Goal: Information Seeking & Learning: Learn about a topic

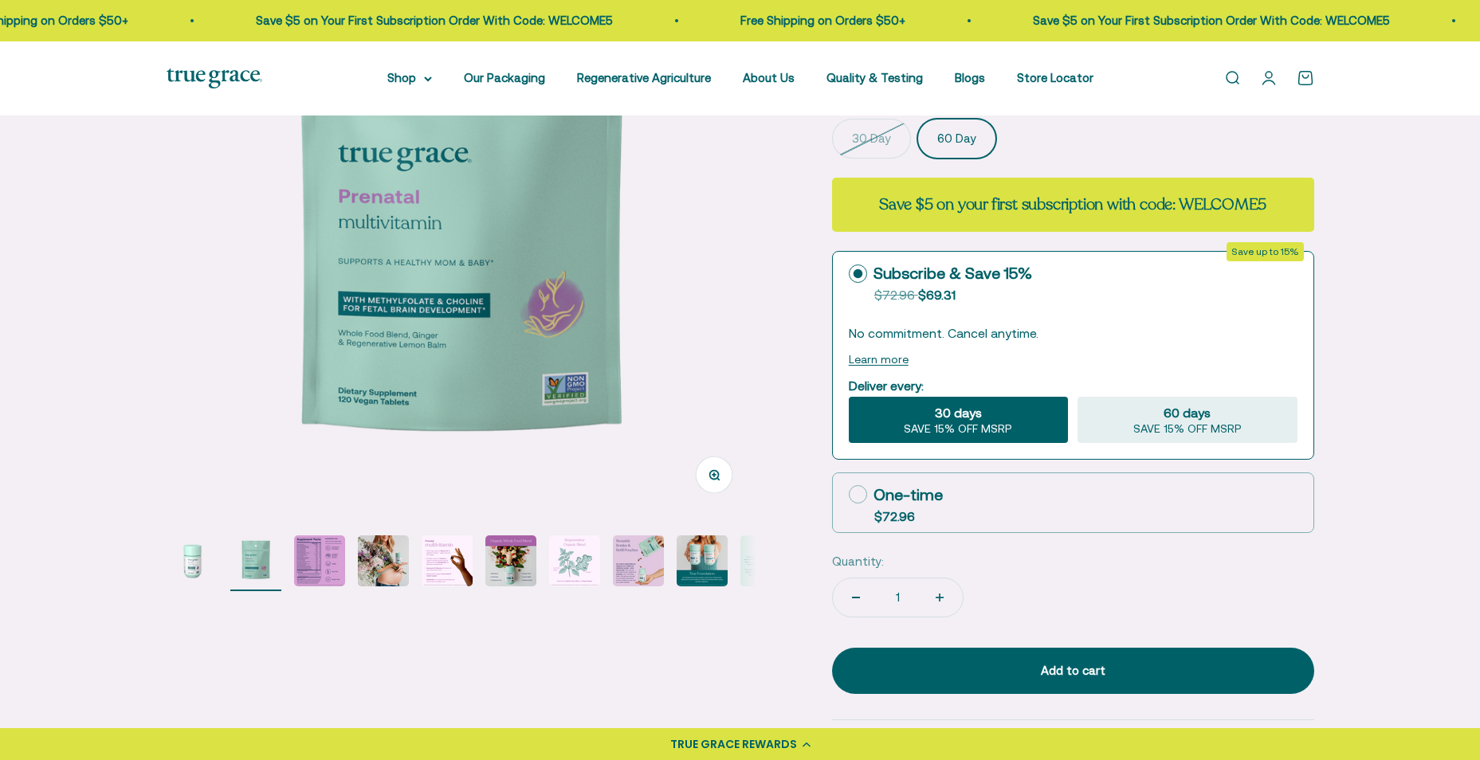
click at [197, 561] on img "Go to item 1" at bounding box center [192, 560] width 51 height 51
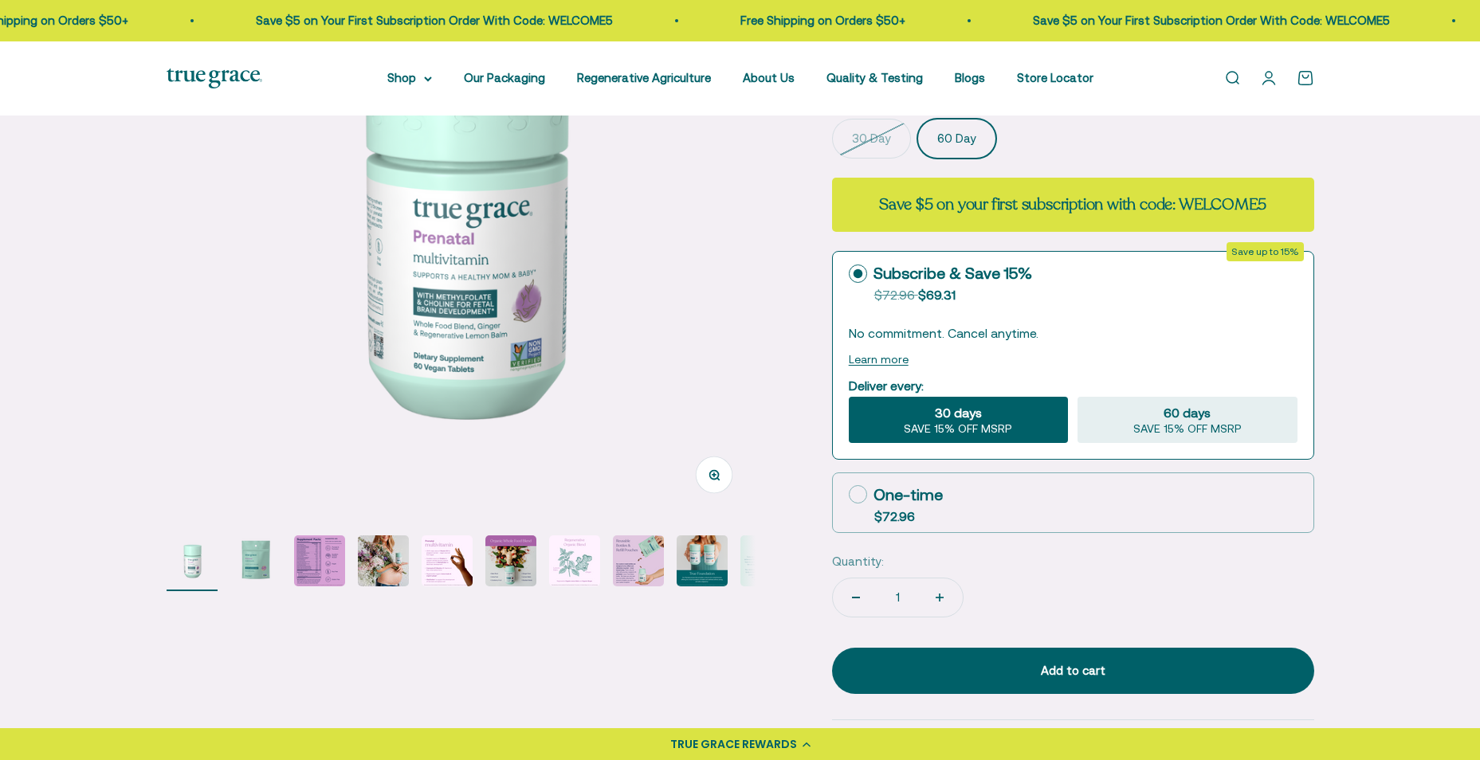
click at [301, 551] on img "Go to item 3" at bounding box center [319, 560] width 51 height 51
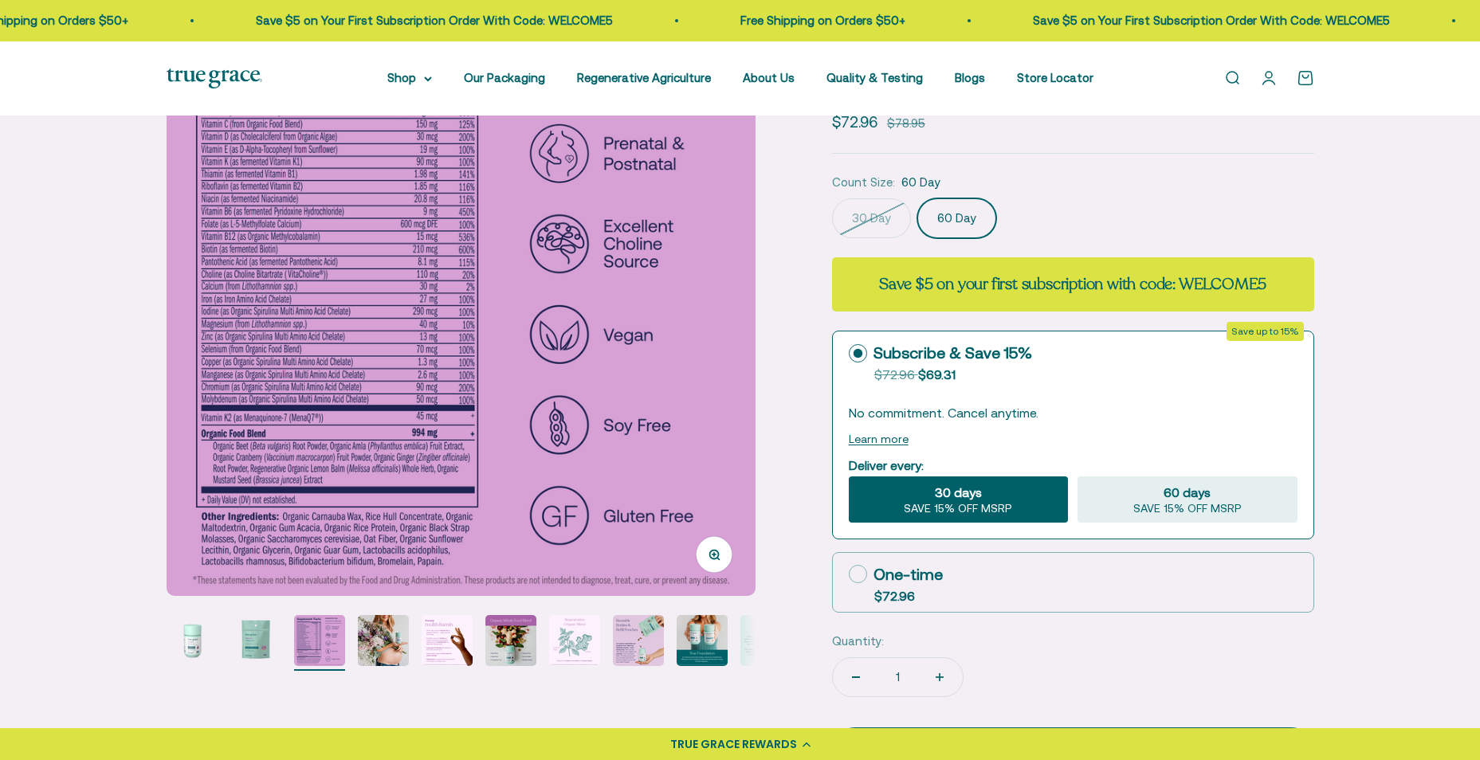
scroll to position [80, 0]
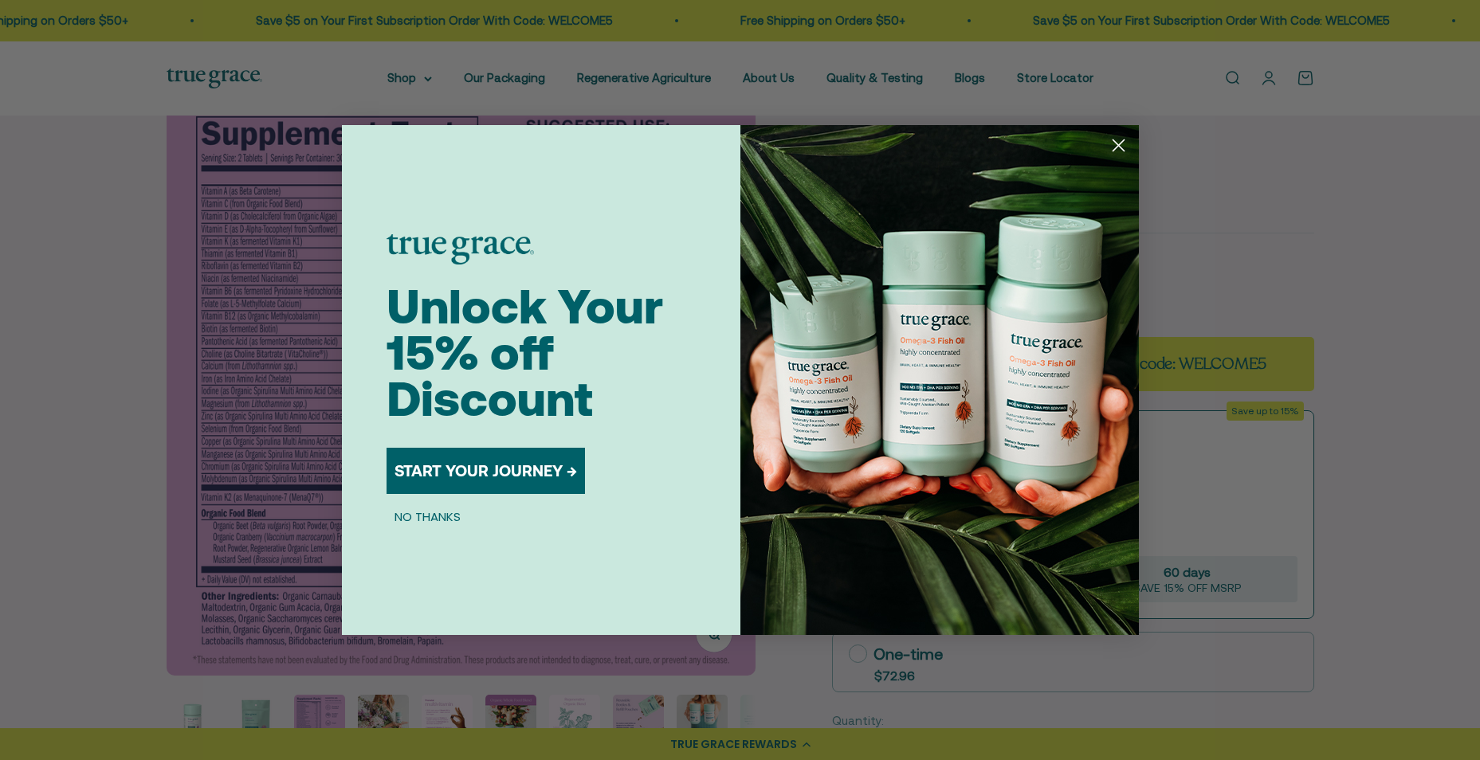
click at [1128, 139] on circle "Close dialog" at bounding box center [1117, 145] width 26 height 26
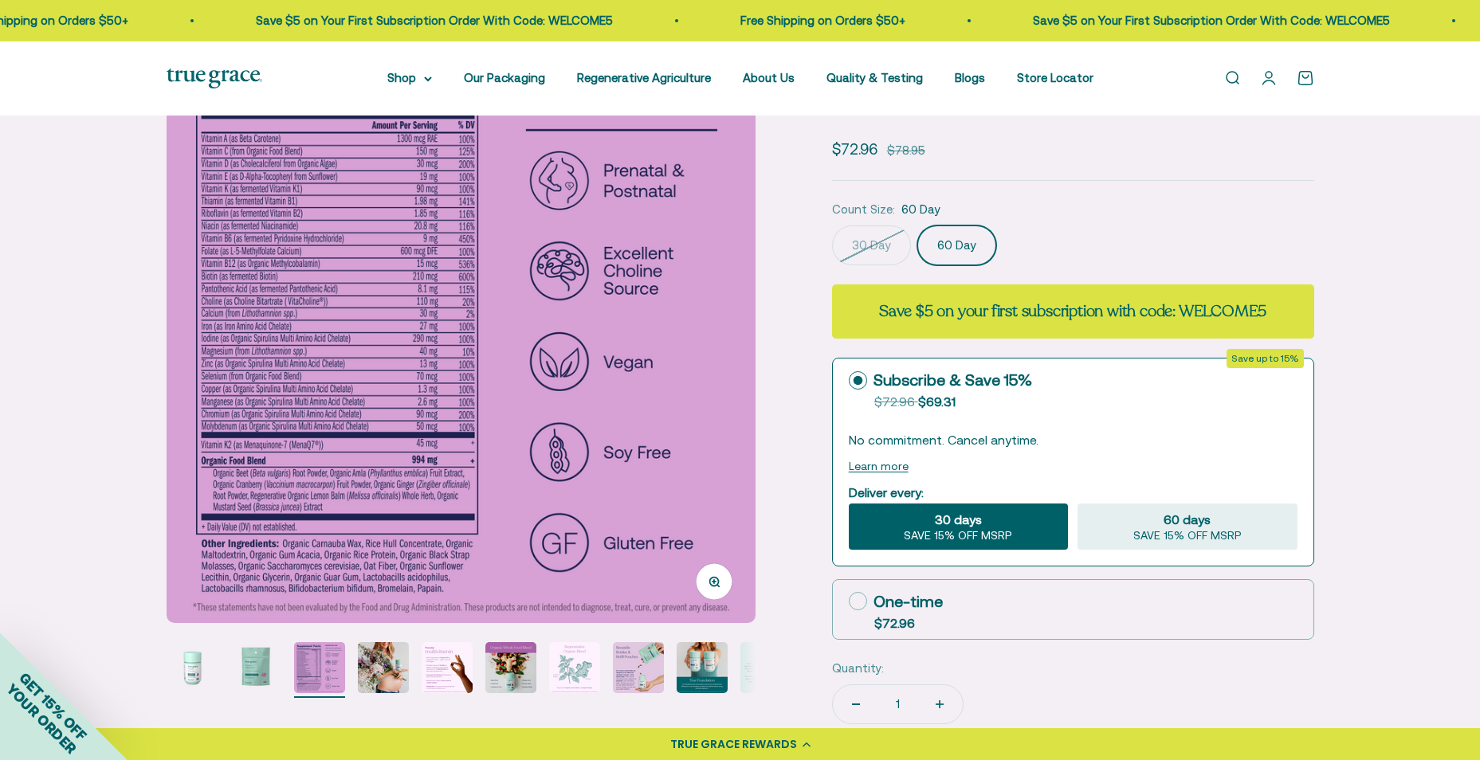
scroll to position [159, 0]
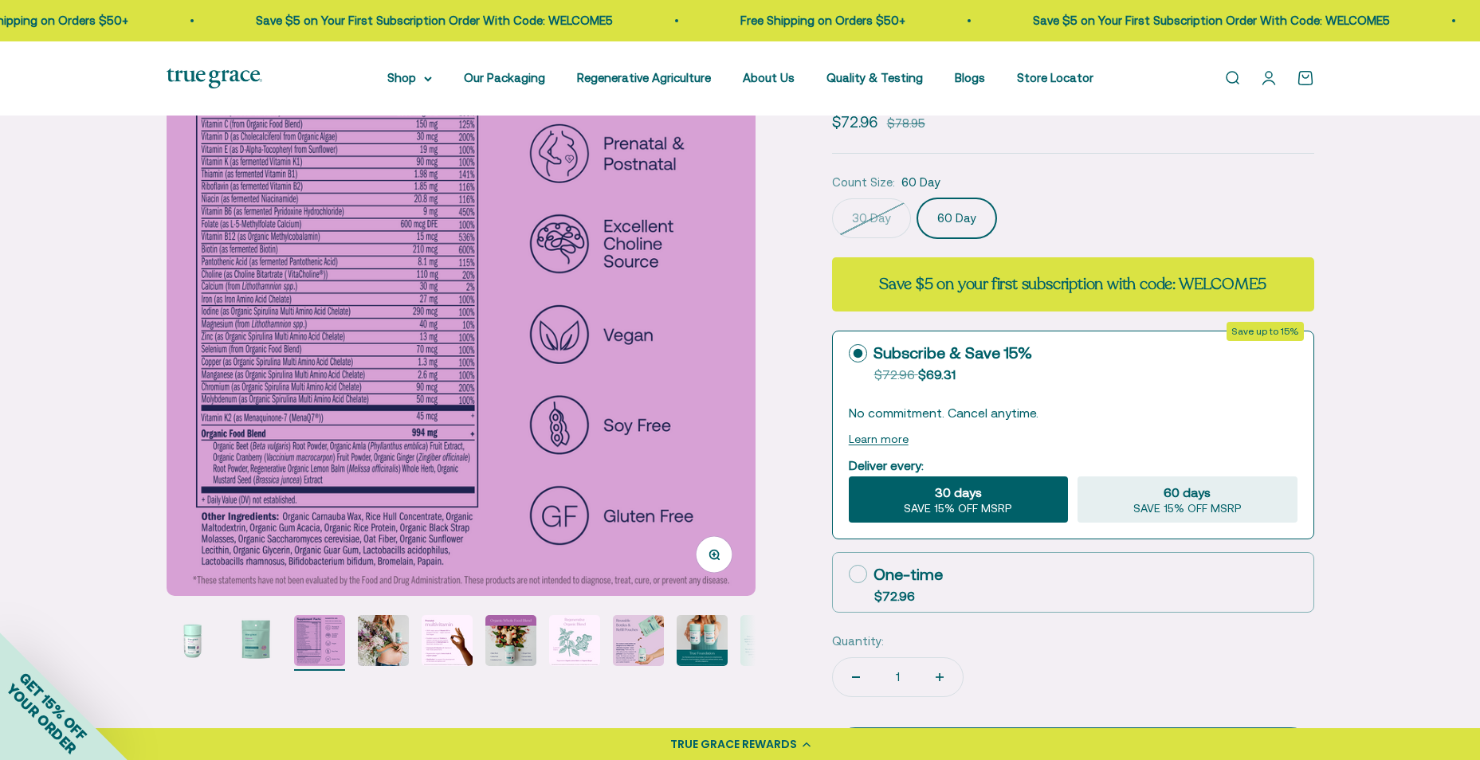
click at [202, 642] on img "Go to item 1" at bounding box center [192, 640] width 51 height 51
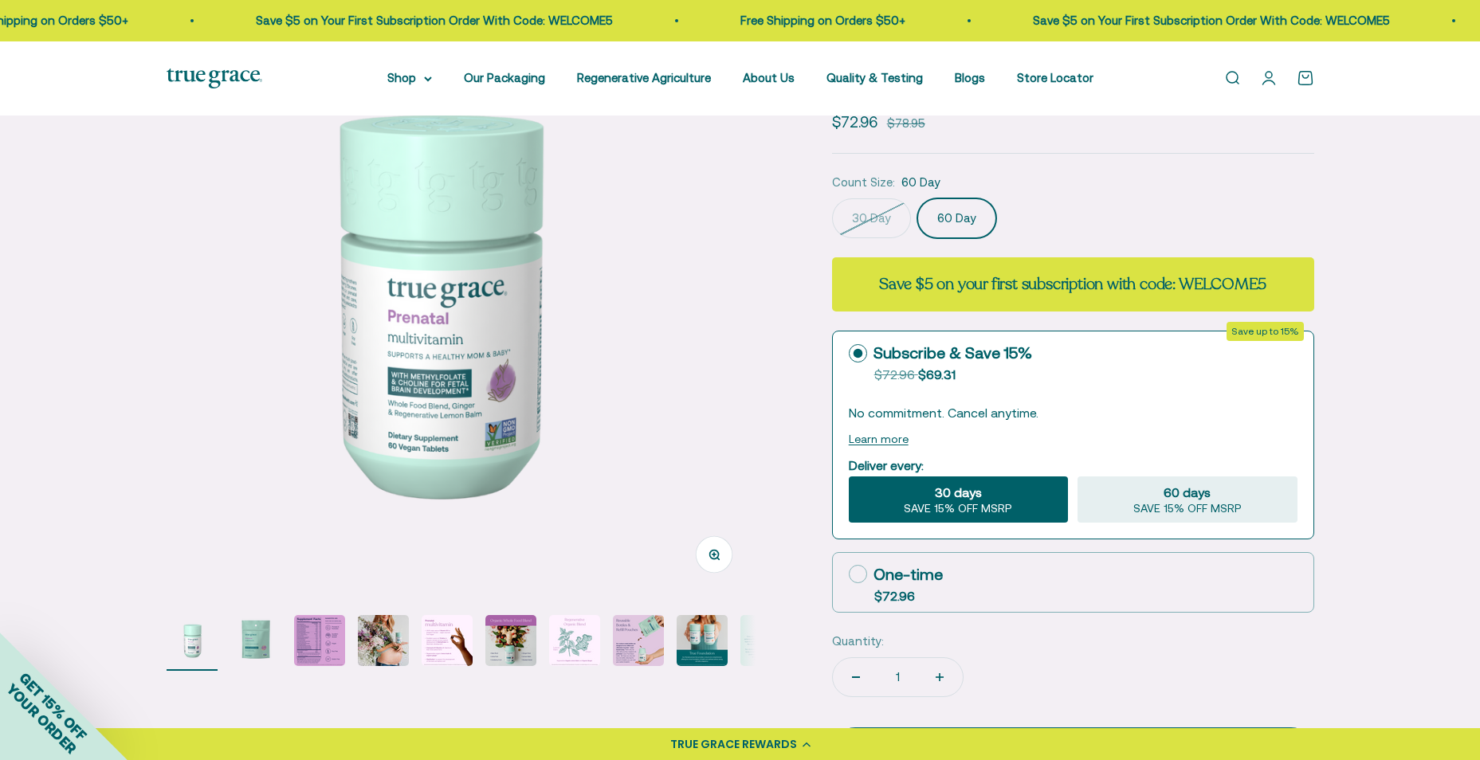
scroll to position [0, 0]
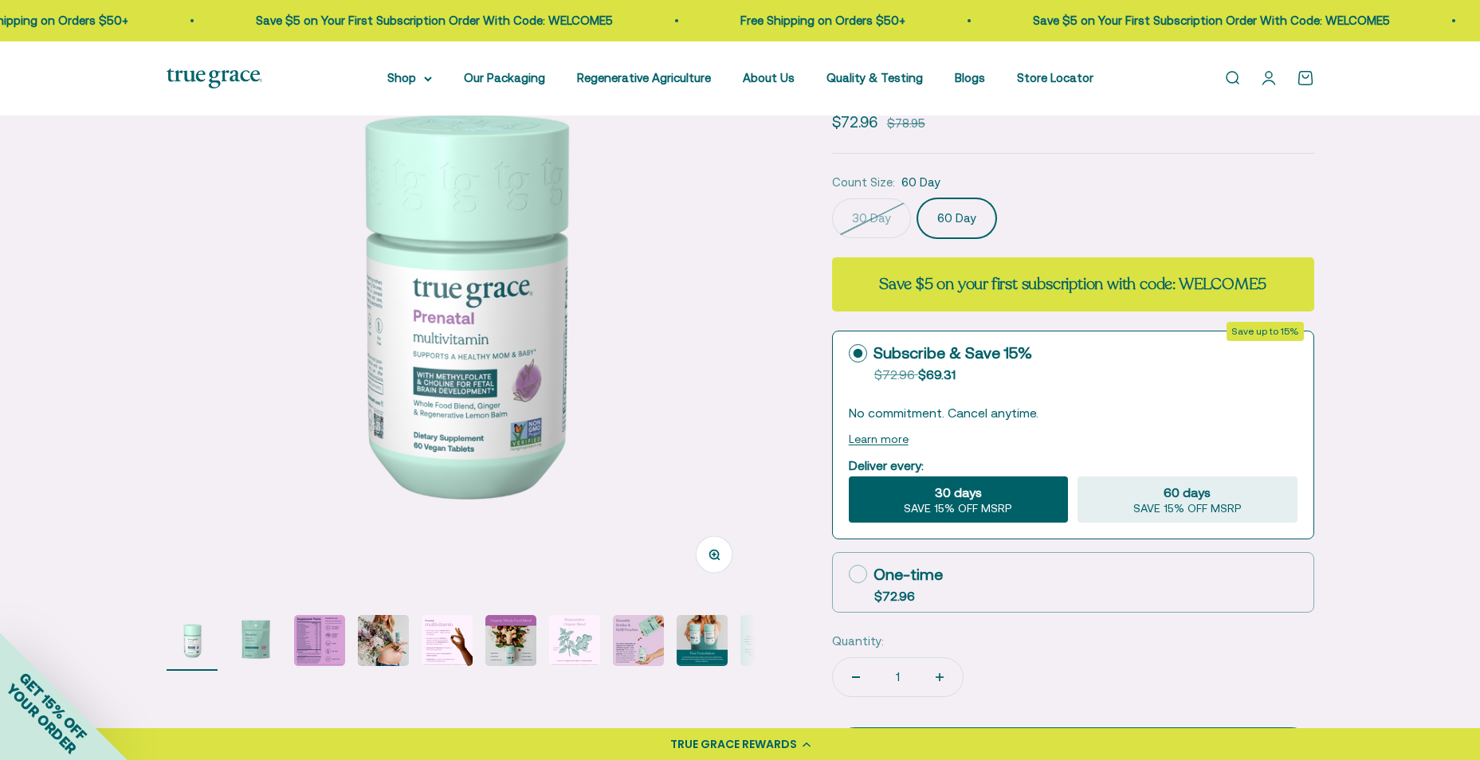
drag, startPoint x: 65, startPoint y: 270, endPoint x: 73, endPoint y: 291, distance: 22.2
click at [66, 270] on div "Zoom Go to item 1 Go to item 2 Go to item 3 Go to item 4 Go to item 5 Go to ite…" at bounding box center [740, 581] width 1480 height 1251
click at [330, 659] on img "Go to item 3" at bounding box center [319, 640] width 51 height 51
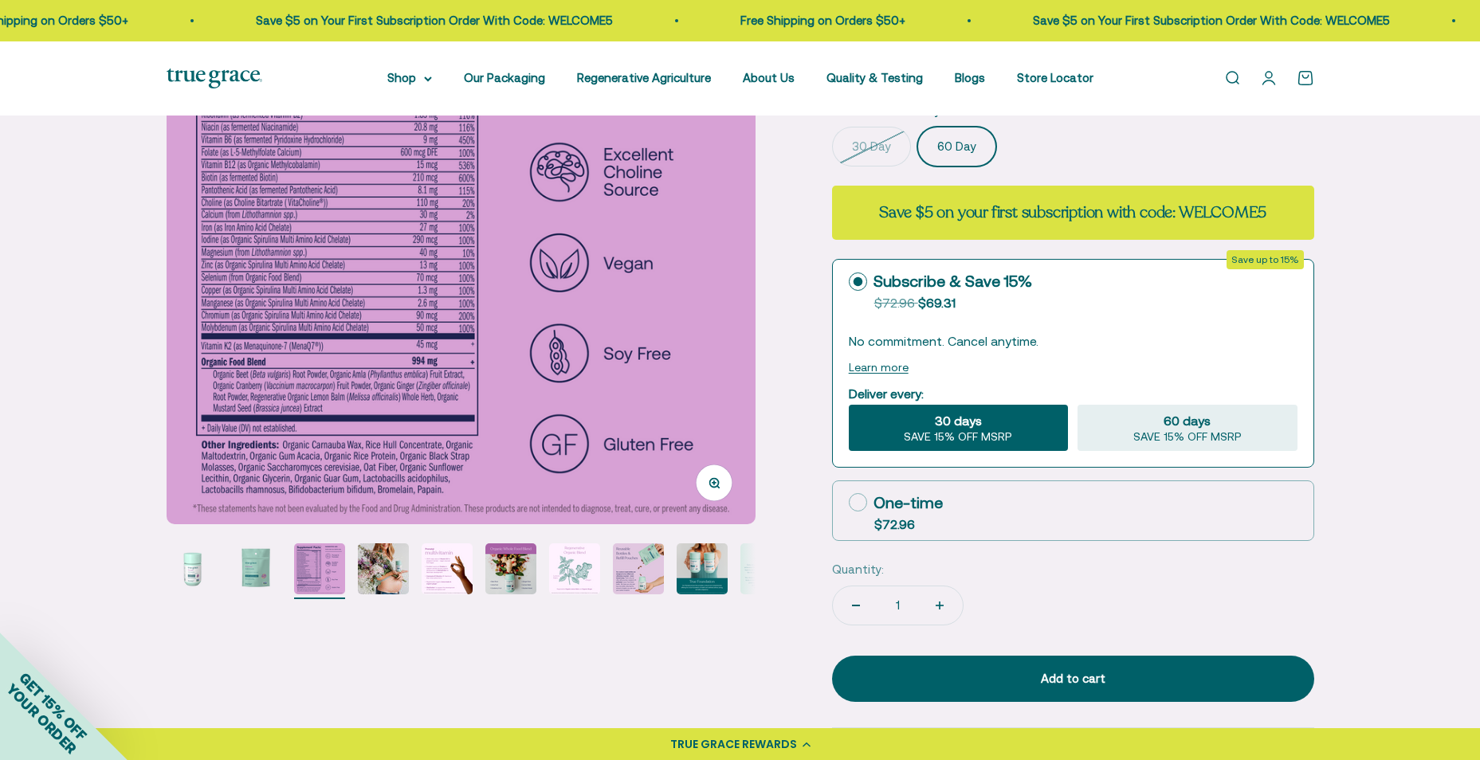
scroll to position [239, 0]
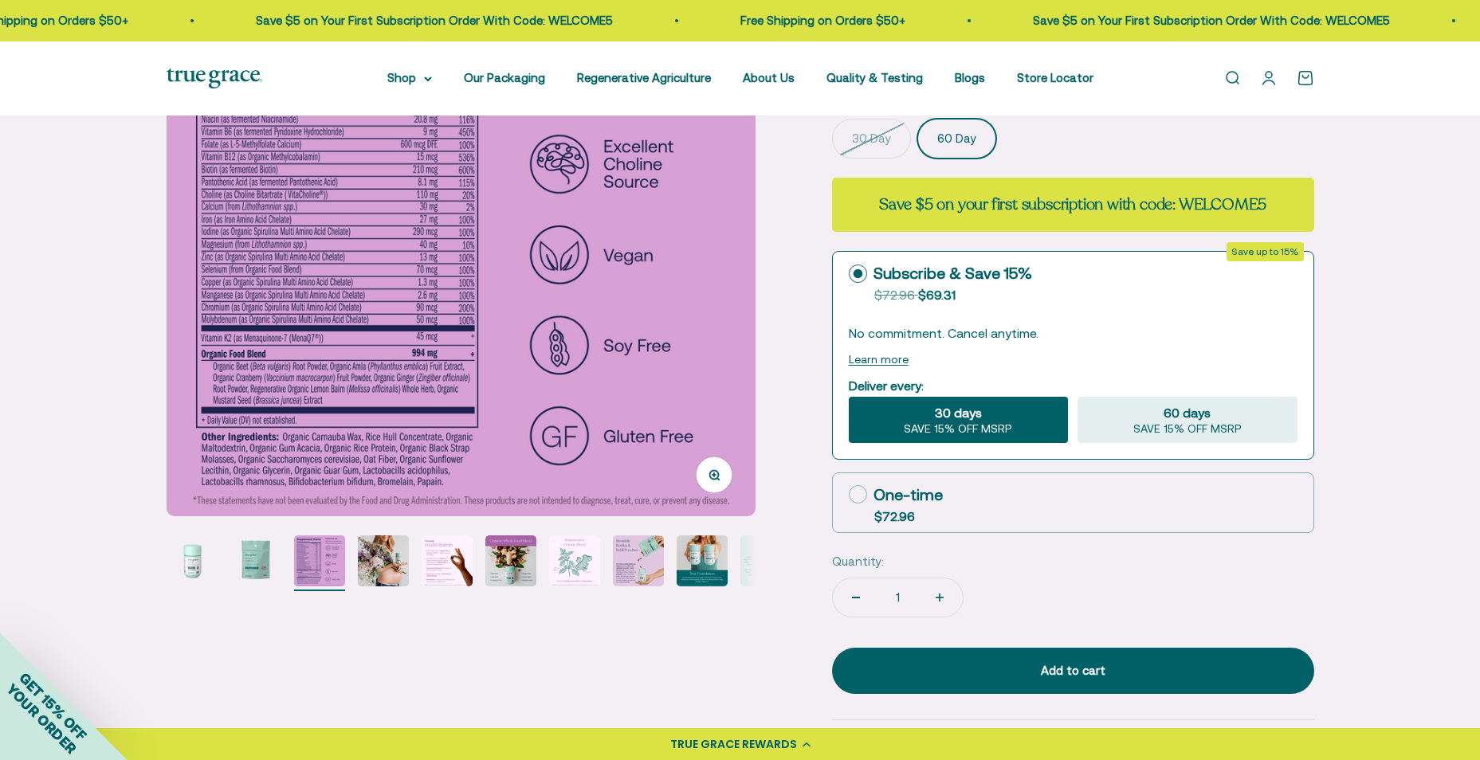
click at [196, 569] on img "Go to item 1" at bounding box center [192, 560] width 51 height 51
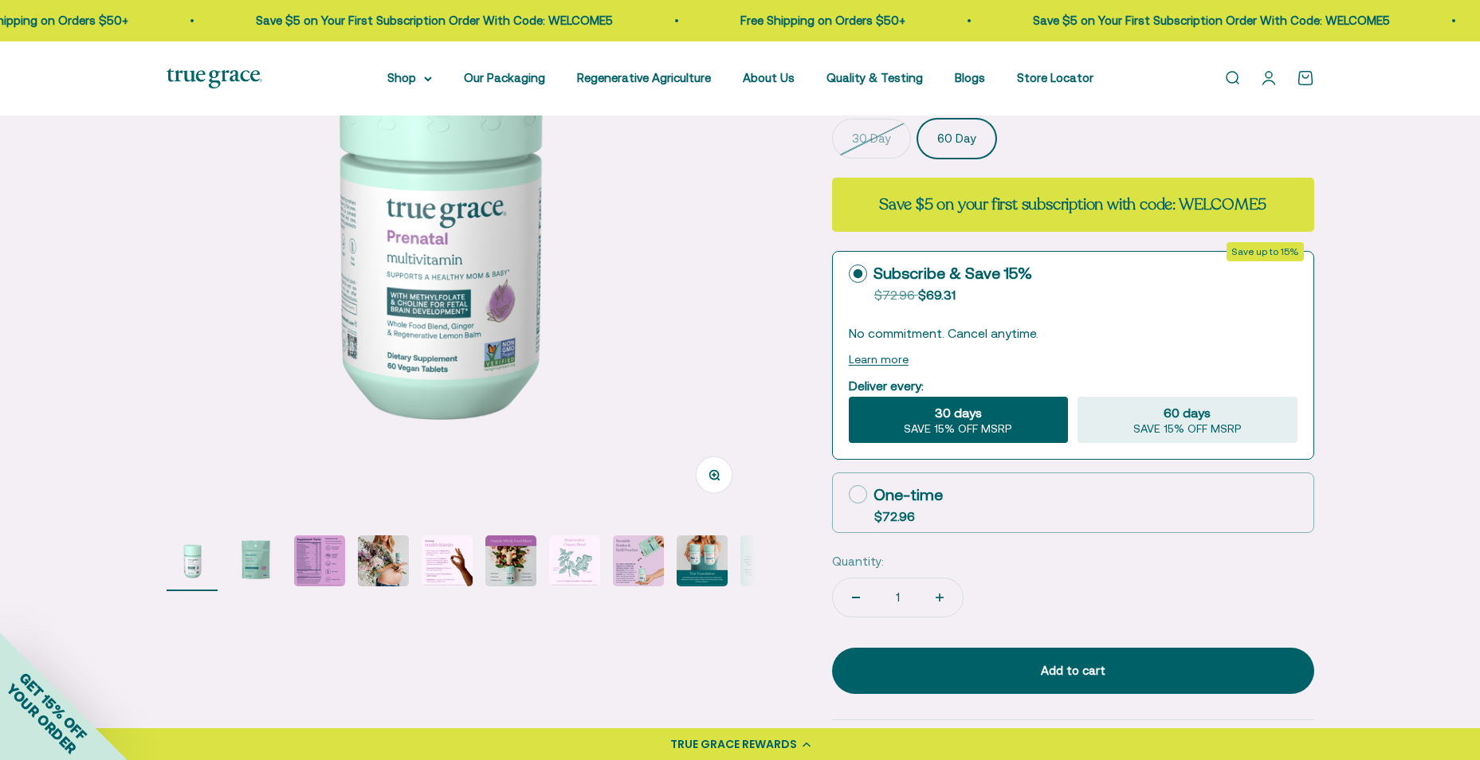
scroll to position [0, 0]
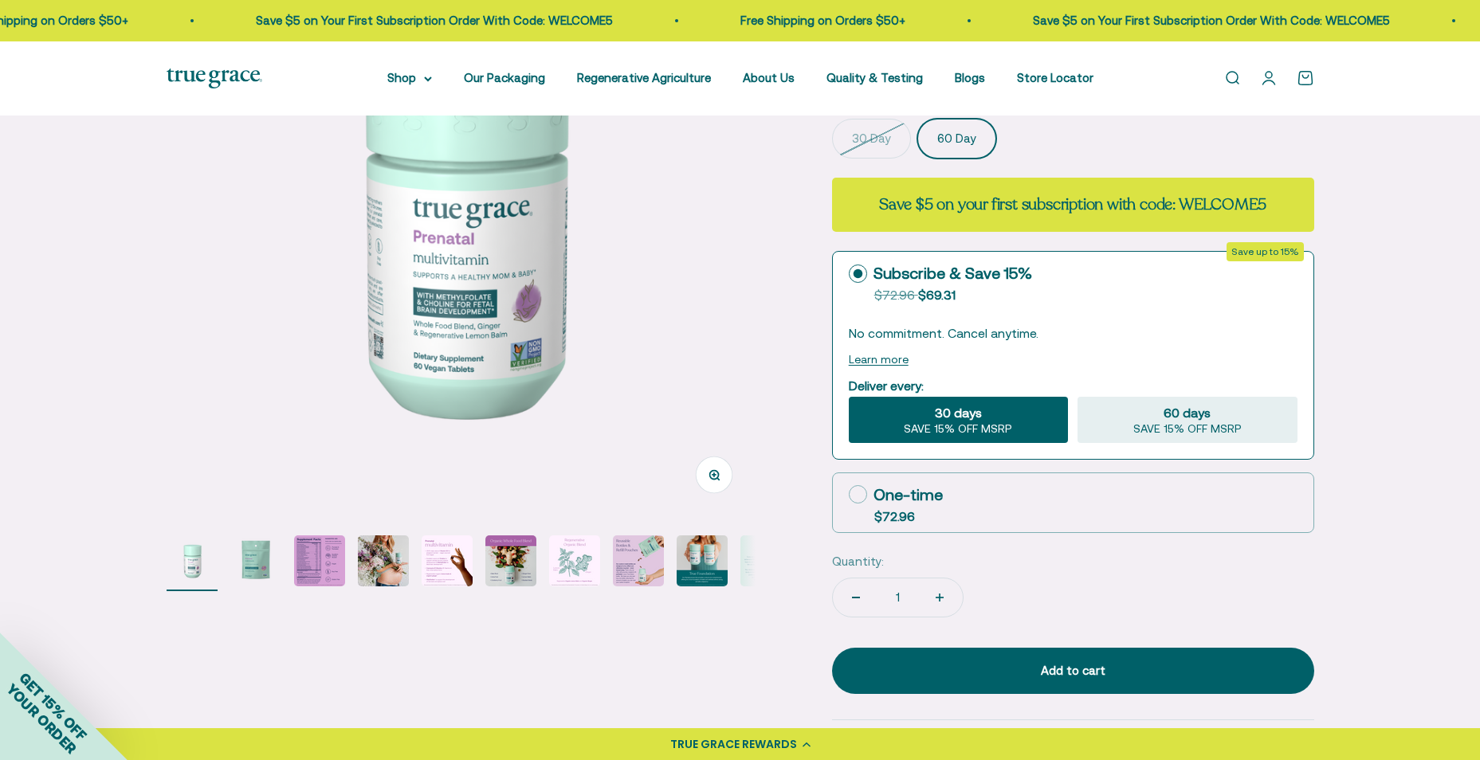
click at [332, 551] on img "Go to item 3" at bounding box center [319, 560] width 51 height 51
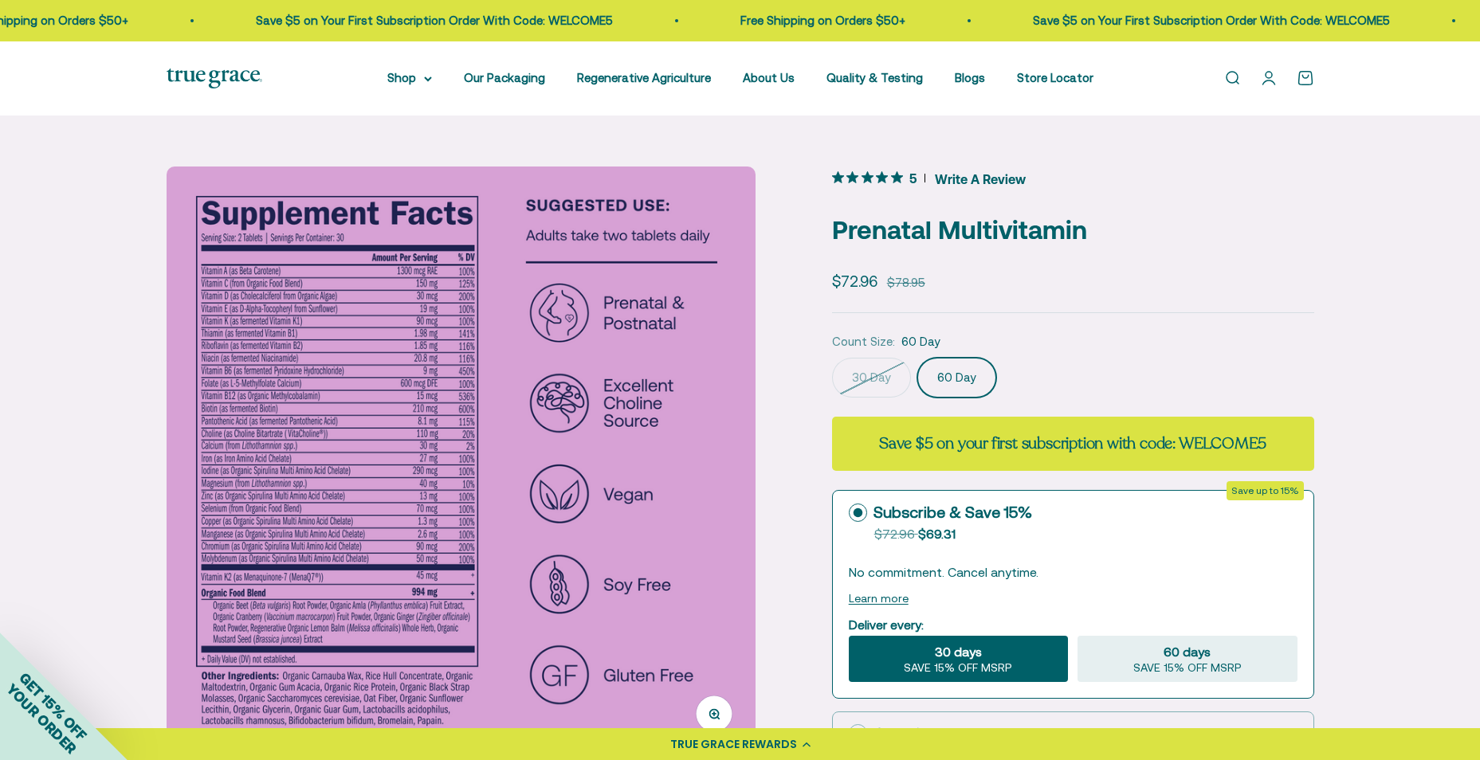
click at [152, 308] on div "Zoom Go to item 1 Go to item 2 Go to item 3 Go to item 4 Go to item 5 Go to ite…" at bounding box center [740, 741] width 1480 height 1251
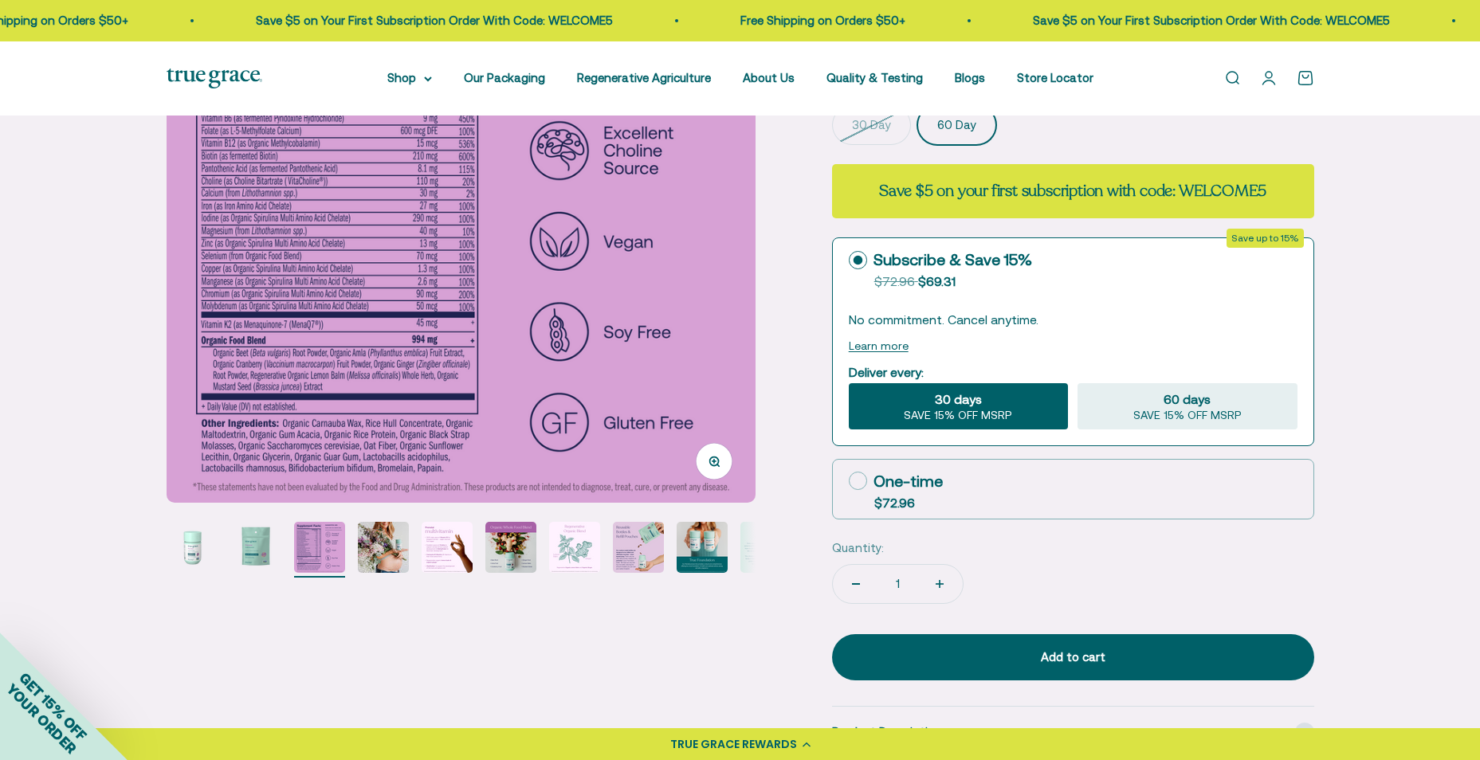
scroll to position [319, 0]
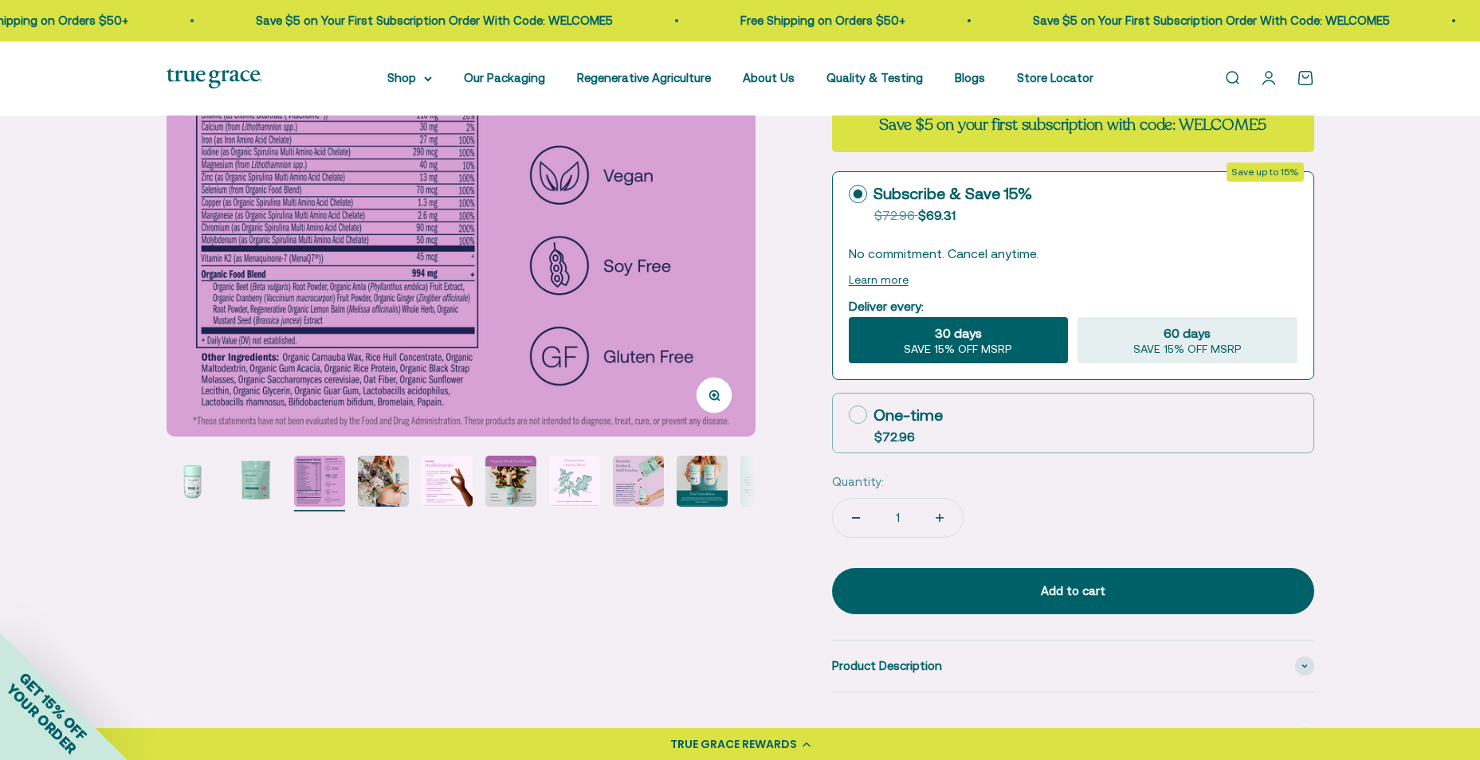
click at [199, 480] on img "Go to item 1" at bounding box center [192, 481] width 51 height 51
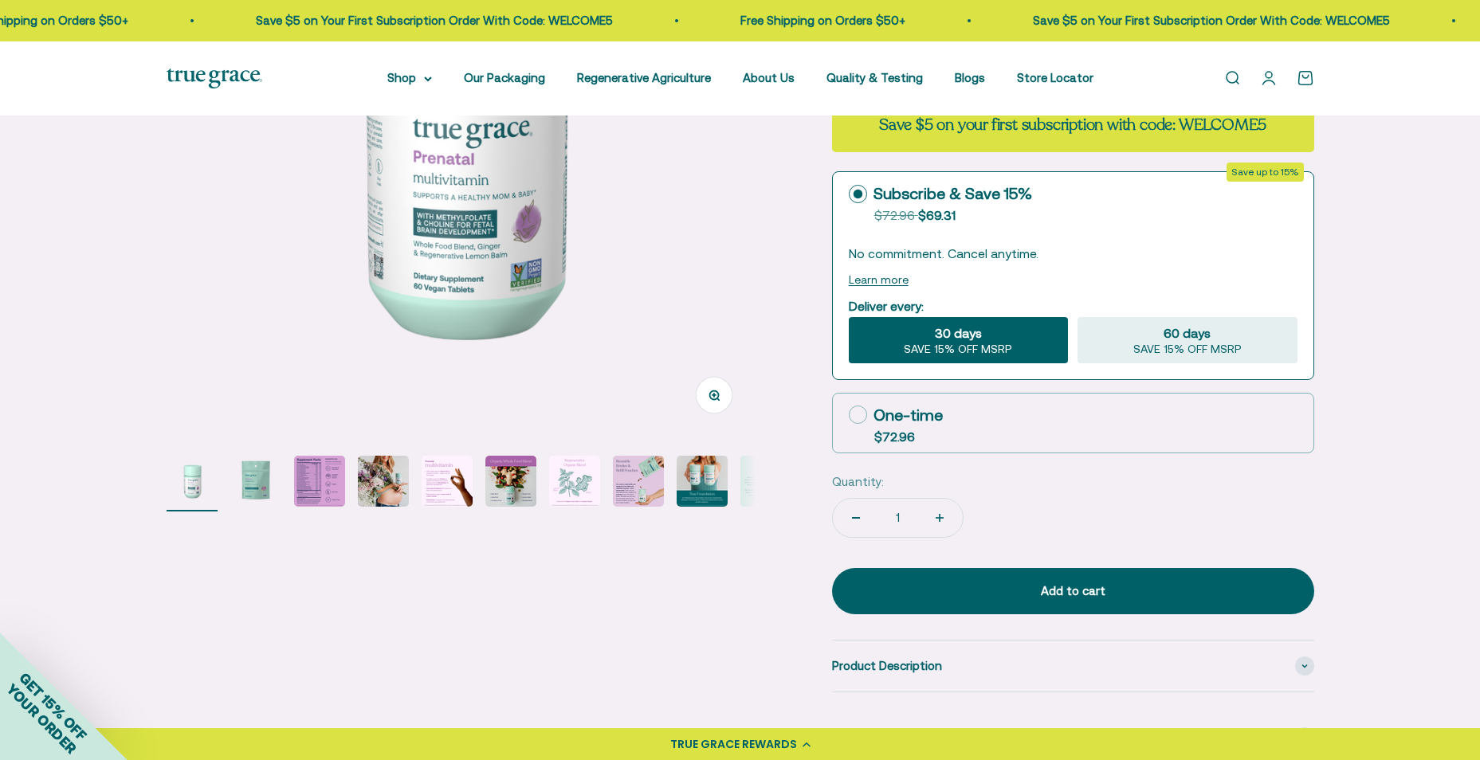
scroll to position [239, 0]
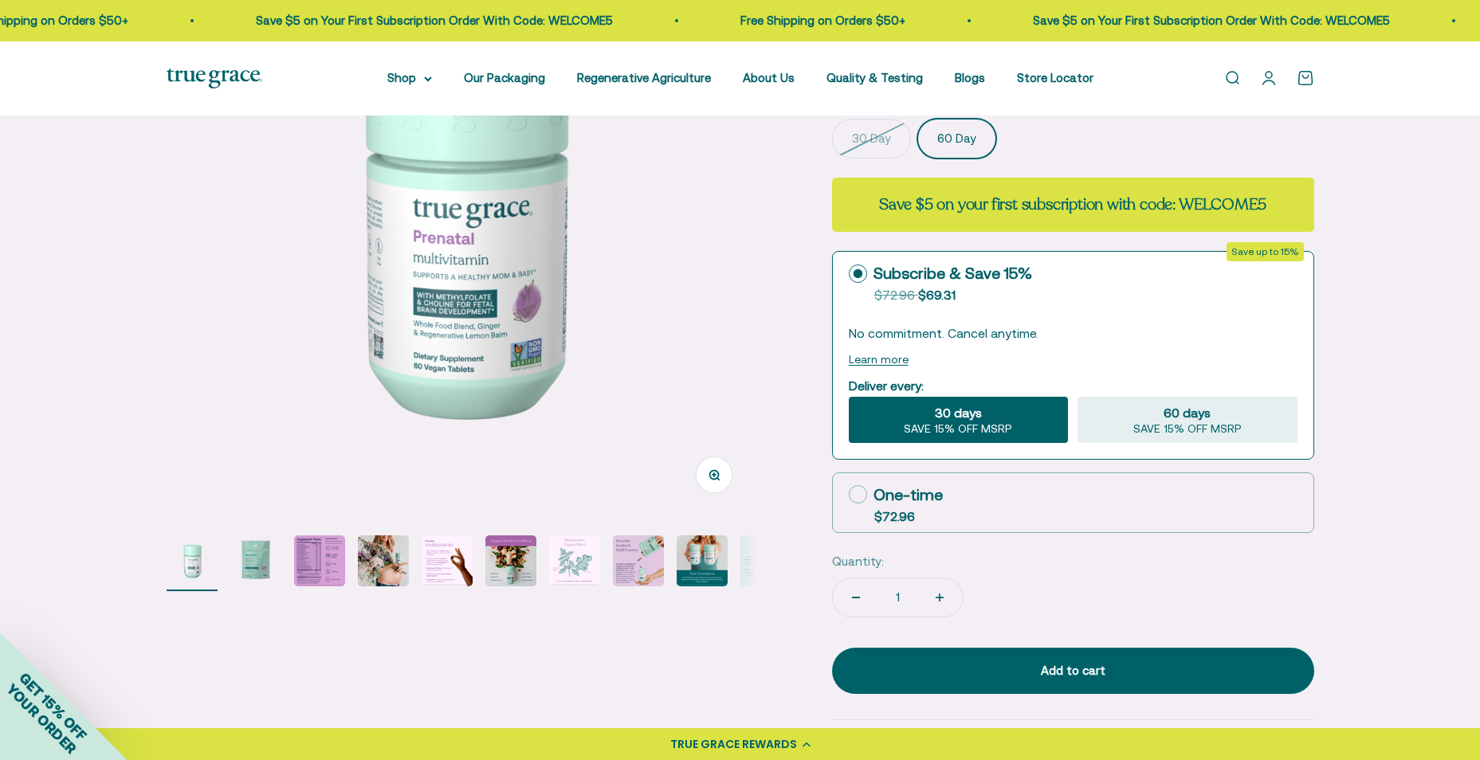
click at [448, 566] on img "Go to item 5" at bounding box center [446, 560] width 51 height 51
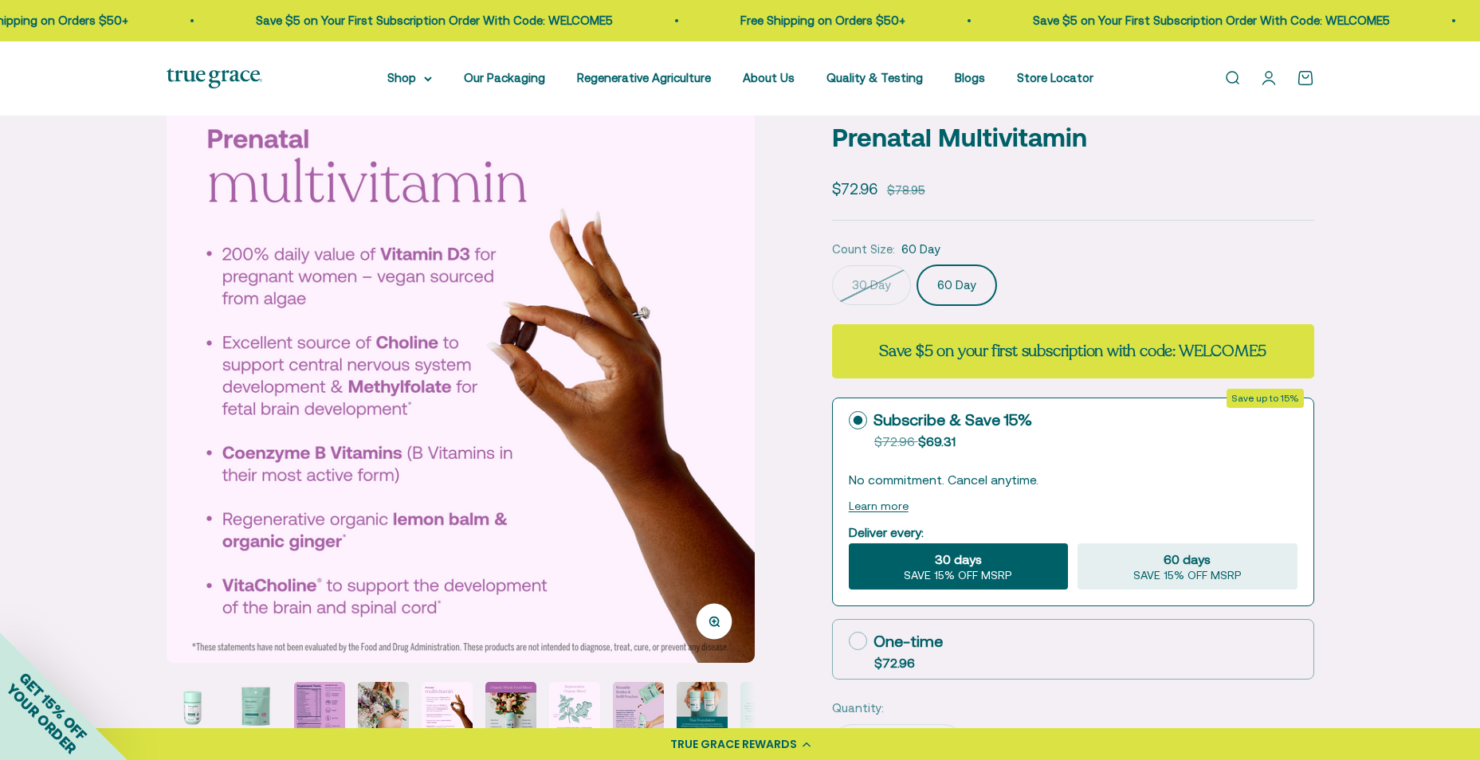
scroll to position [80, 0]
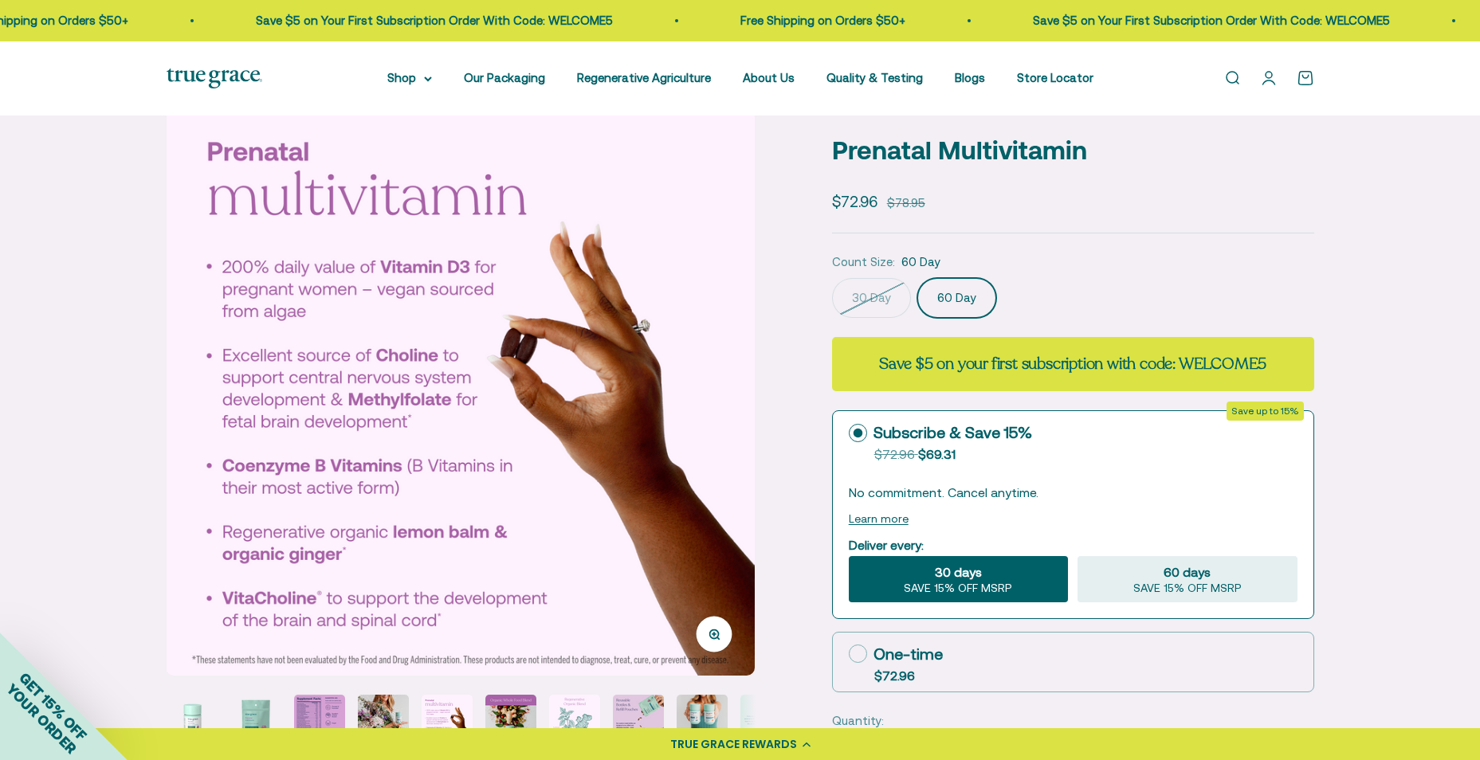
click at [642, 708] on img "Go to item 8" at bounding box center [638, 720] width 51 height 51
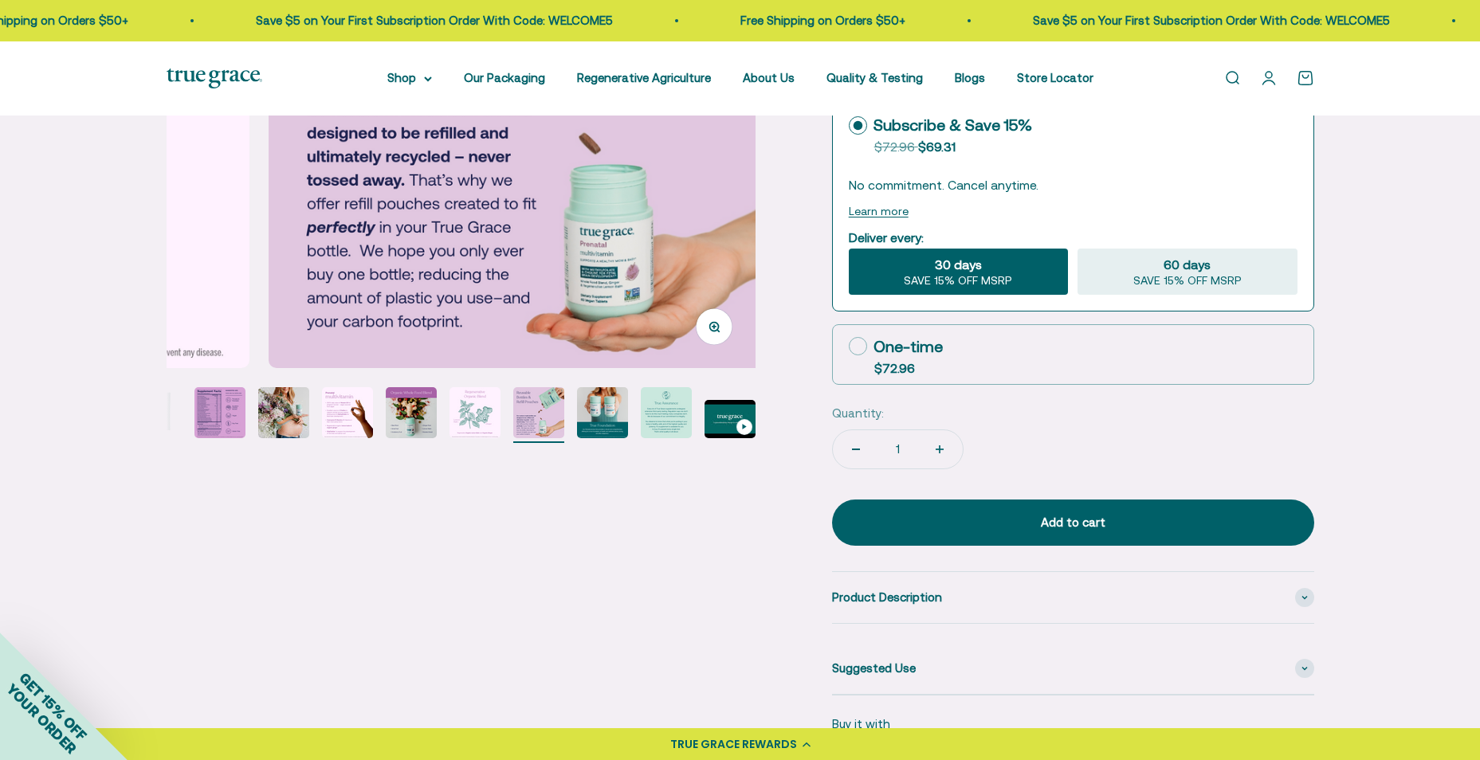
scroll to position [0, 4256]
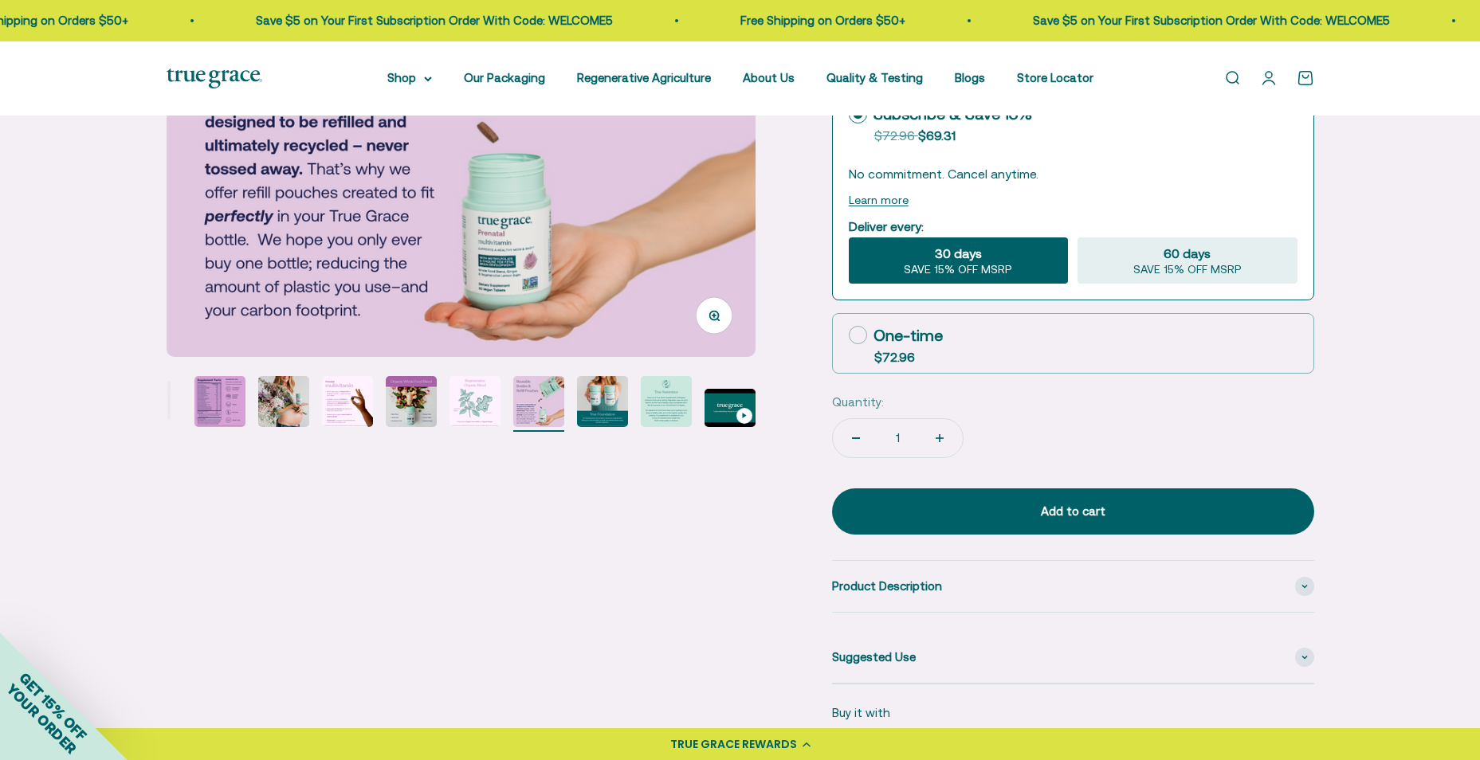
click at [419, 414] on img "Go to item 6" at bounding box center [411, 401] width 51 height 51
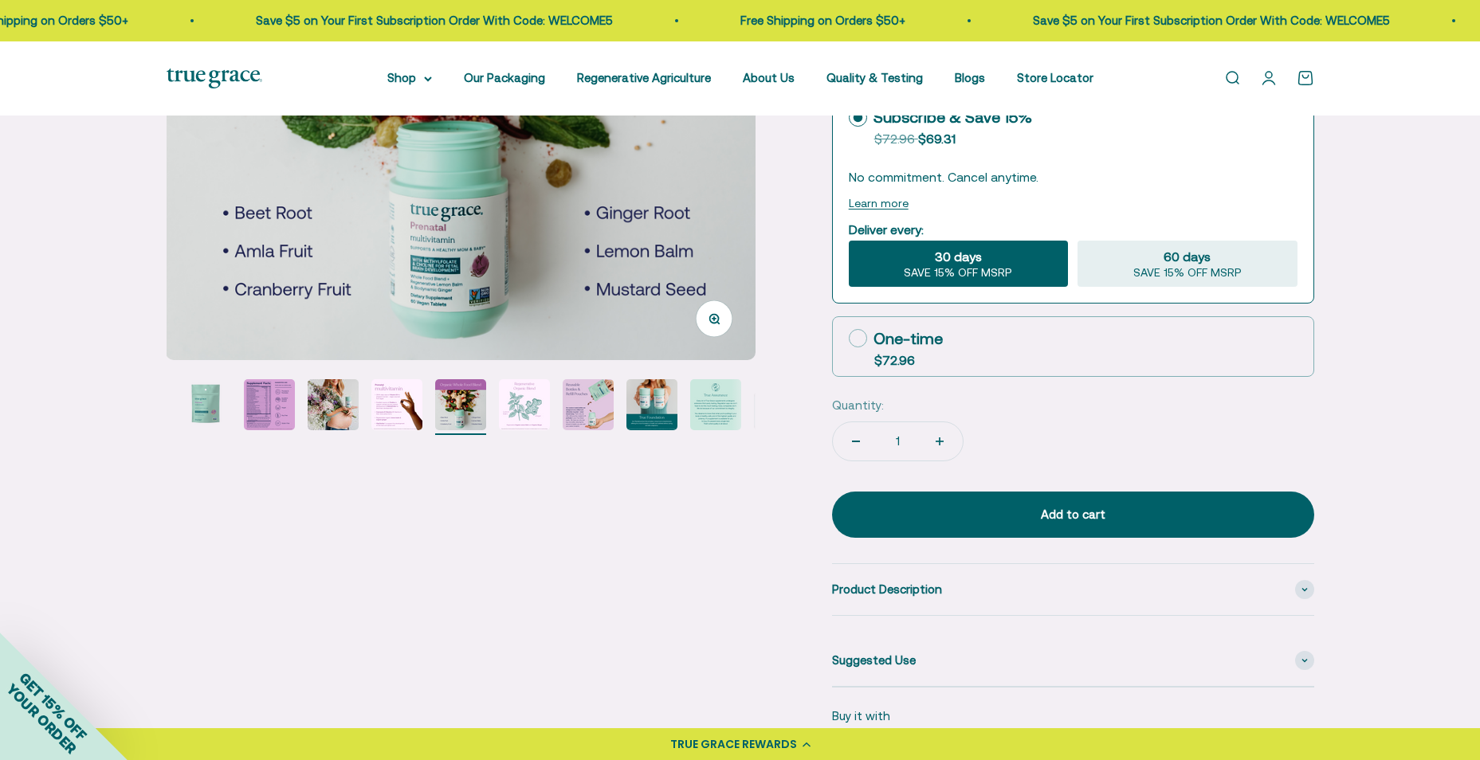
scroll to position [159, 0]
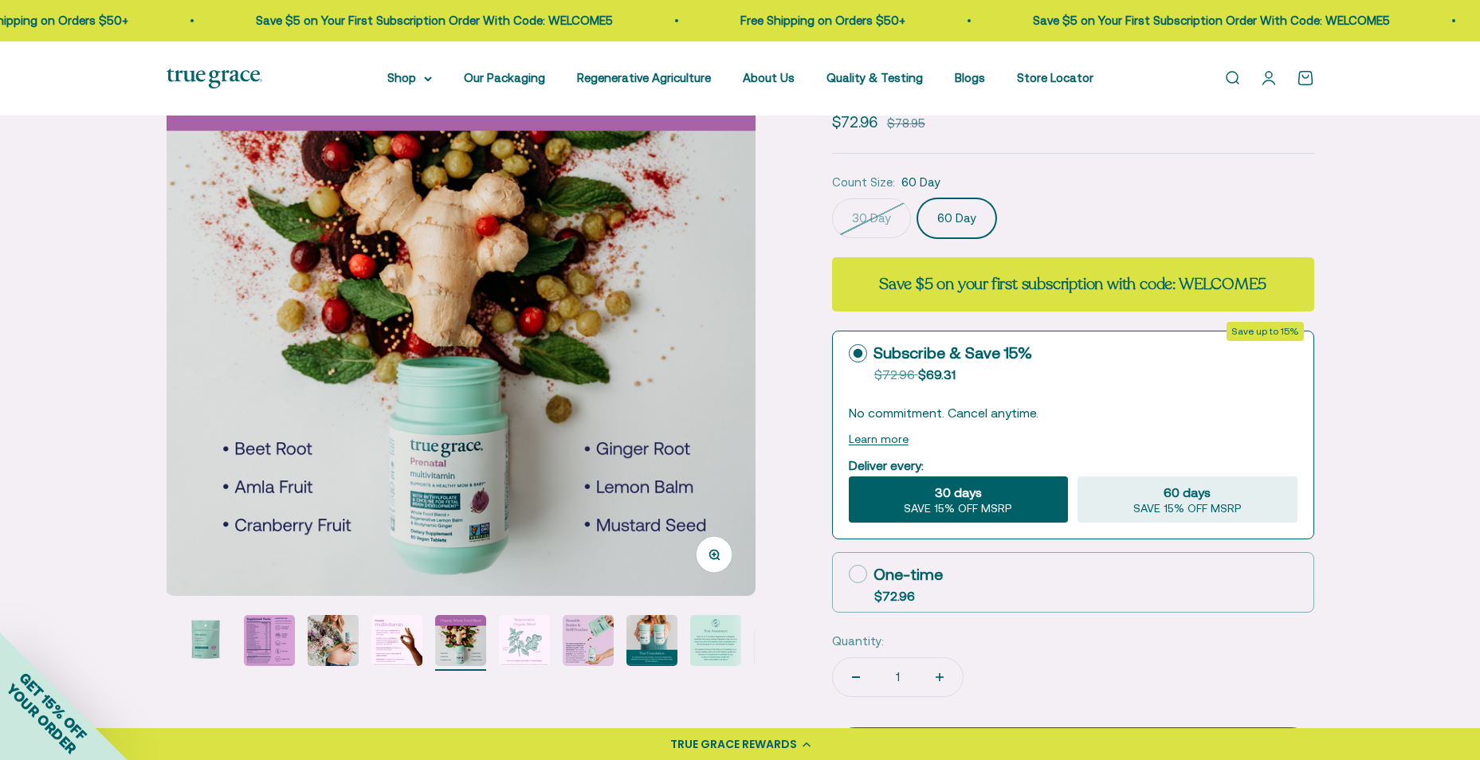
click at [268, 647] on img "Go to item 3" at bounding box center [269, 640] width 51 height 51
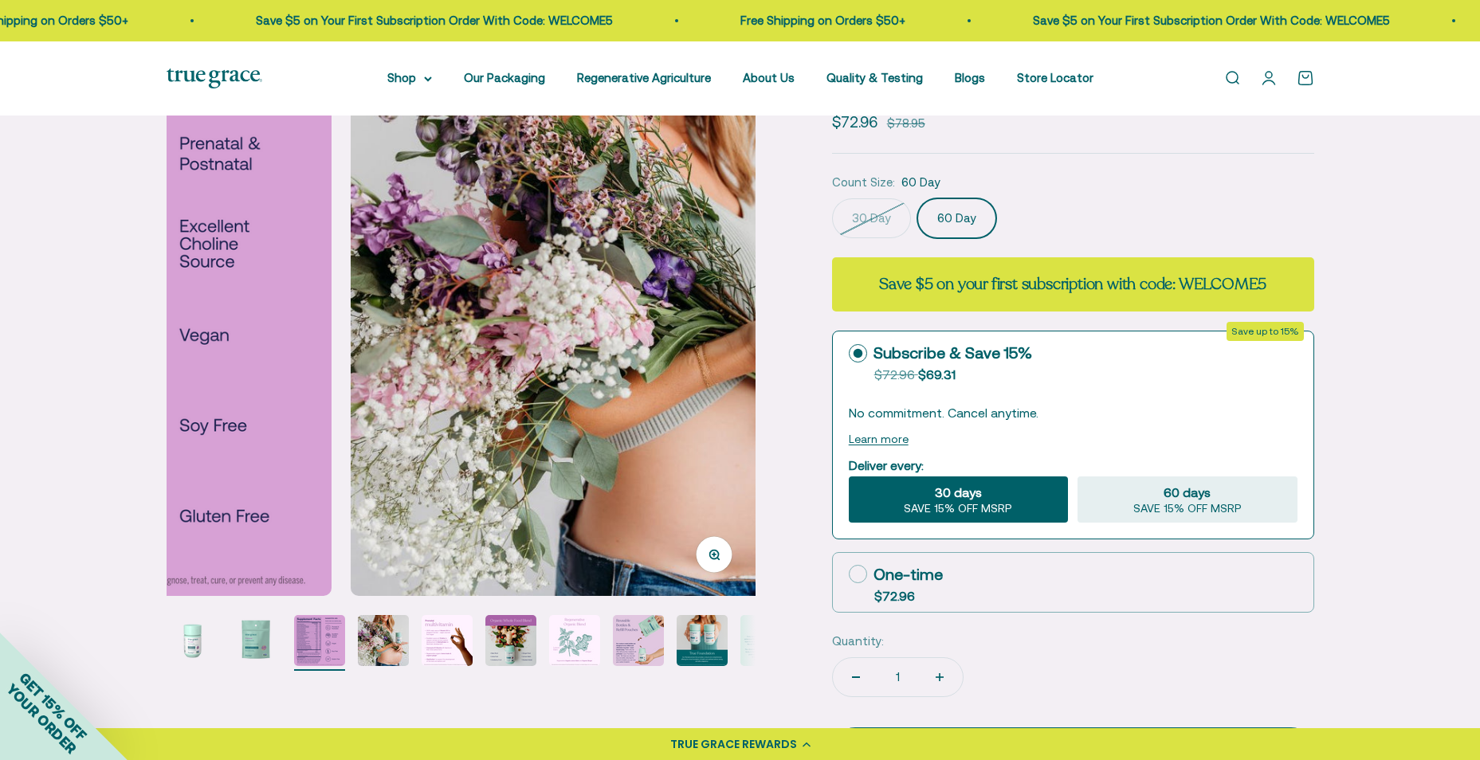
scroll to position [0, 0]
